Goal: Information Seeking & Learning: Stay updated

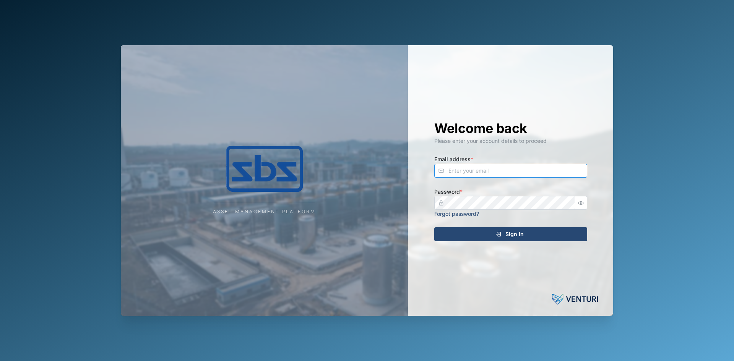
type input "[EMAIL_ADDRESS][DOMAIN_NAME]"
click at [516, 236] on span "Sign In" at bounding box center [514, 234] width 18 height 13
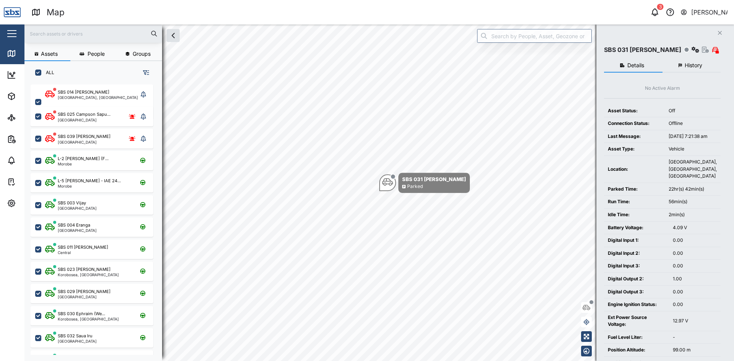
click at [136, 105] on div "SBS 025 Campson Sapu... [GEOGRAPHIC_DATA]" at bounding box center [92, 115] width 123 height 22
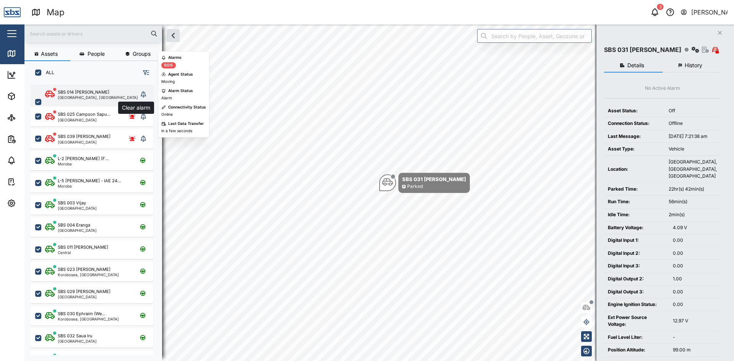
click at [140, 97] on button "grid" at bounding box center [143, 94] width 11 height 11
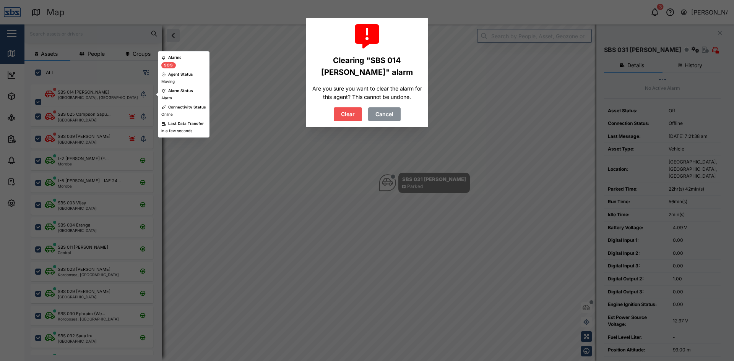
click at [344, 118] on span "Clear" at bounding box center [348, 114] width 14 height 13
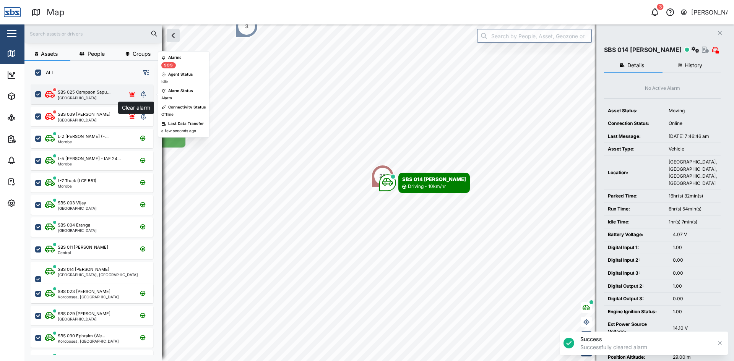
click at [146, 91] on button "grid" at bounding box center [143, 94] width 11 height 11
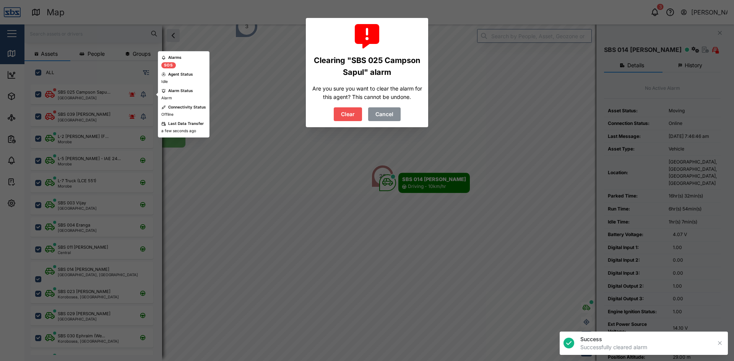
click at [350, 112] on span "Clear" at bounding box center [348, 114] width 14 height 13
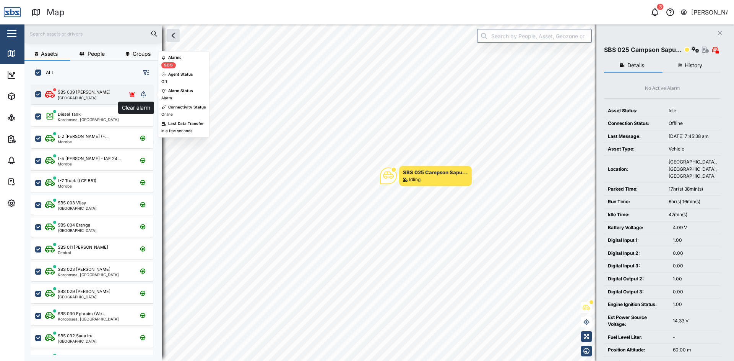
click at [143, 92] on icon "grid" at bounding box center [143, 94] width 5 height 6
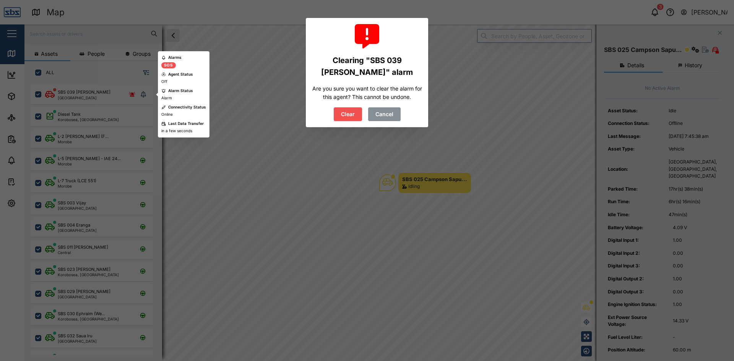
click at [345, 112] on span "Clear" at bounding box center [348, 114] width 14 height 13
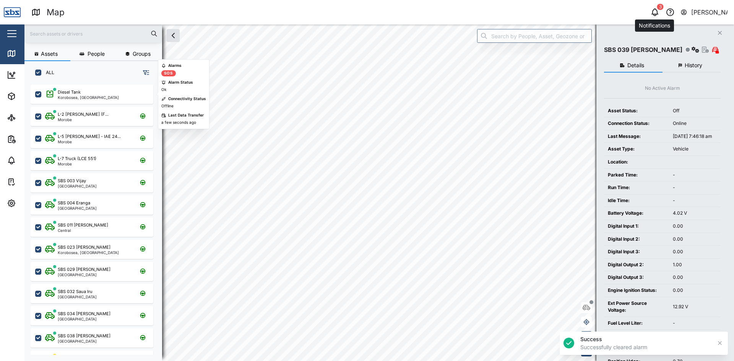
click at [654, 10] on icon "button" at bounding box center [655, 11] width 6 height 5
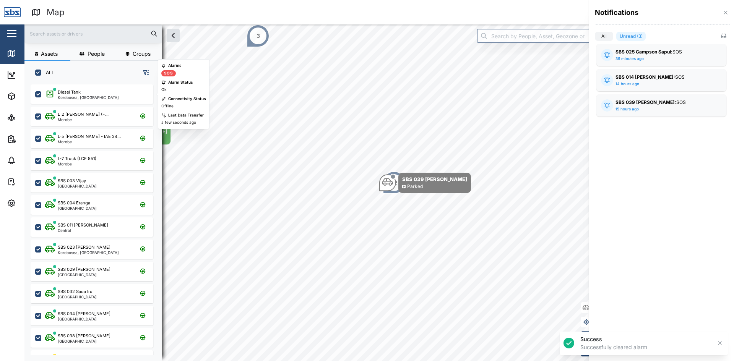
click at [631, 35] on label "Unread (3)" at bounding box center [630, 36] width 29 height 9
click at [616, 38] on input "Unread (3)" at bounding box center [616, 38] width 0 height 0
click at [630, 47] on div "SBS 025 Campson Sapul: SOS 36 minutes ago Digital Input 2 1.000 Alarm SOS Site …" at bounding box center [661, 55] width 130 height 22
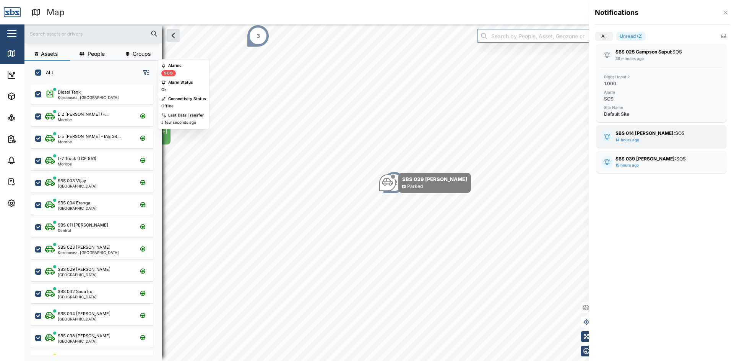
click at [633, 135] on strong "SBS 014 [PERSON_NAME]:" at bounding box center [645, 133] width 60 height 6
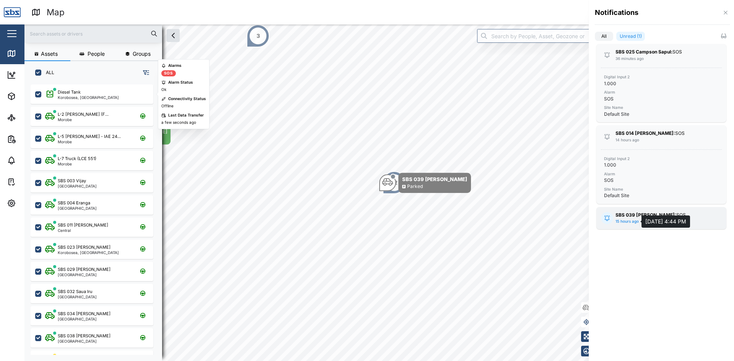
click at [635, 219] on div "15 hours ago" at bounding box center [626, 222] width 23 height 6
click at [451, 166] on div at bounding box center [367, 180] width 734 height 361
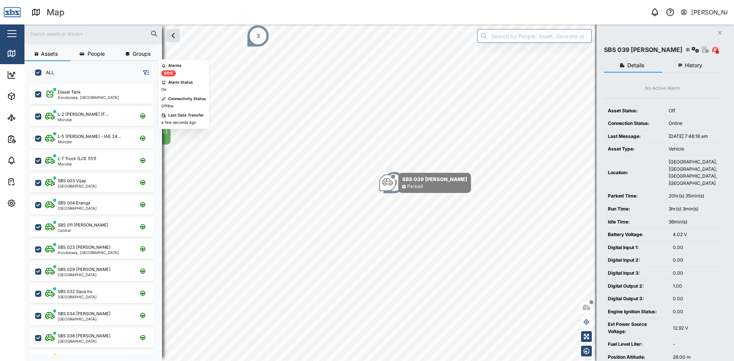
click at [718, 33] on icon "Close" at bounding box center [719, 33] width 5 height 6
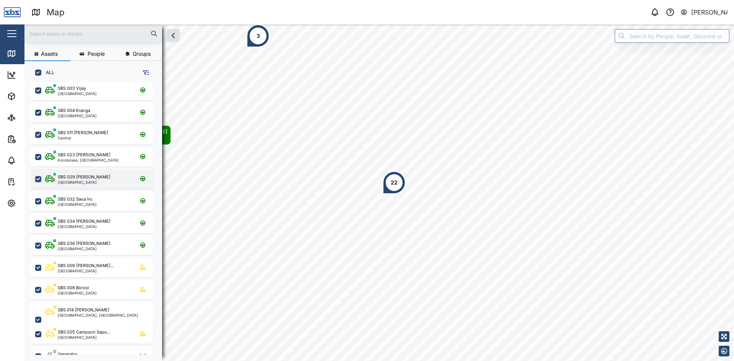
scroll to position [38, 0]
